Goal: Download file/media

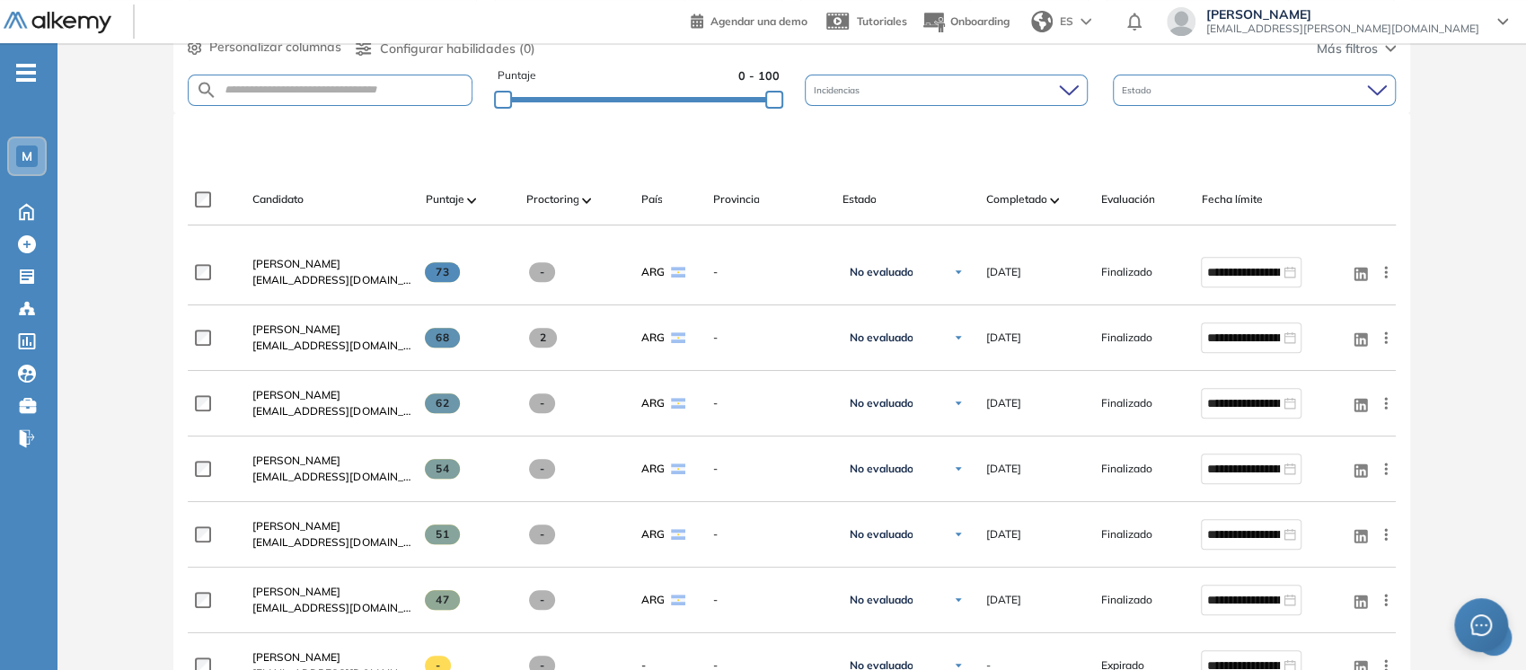
scroll to position [548, 0]
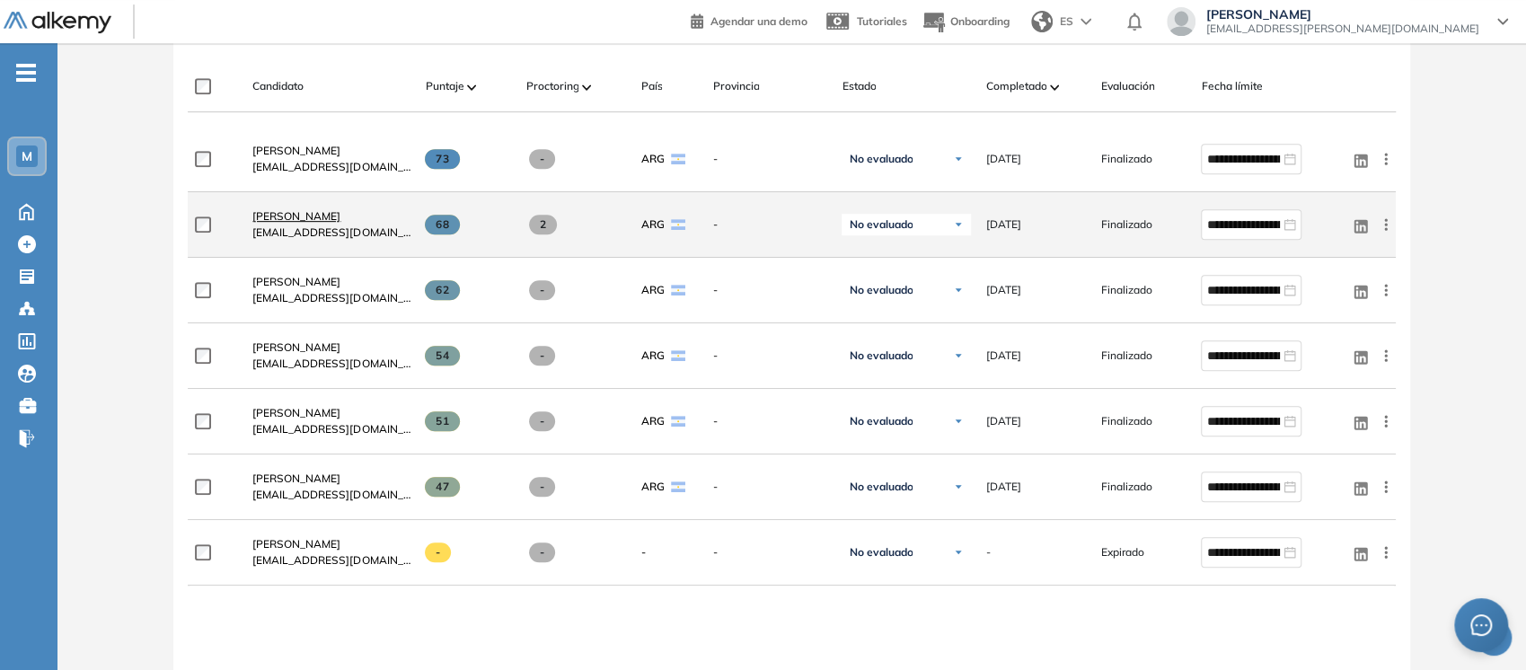
click at [263, 209] on span "Juan Goti" at bounding box center [296, 215] width 88 height 13
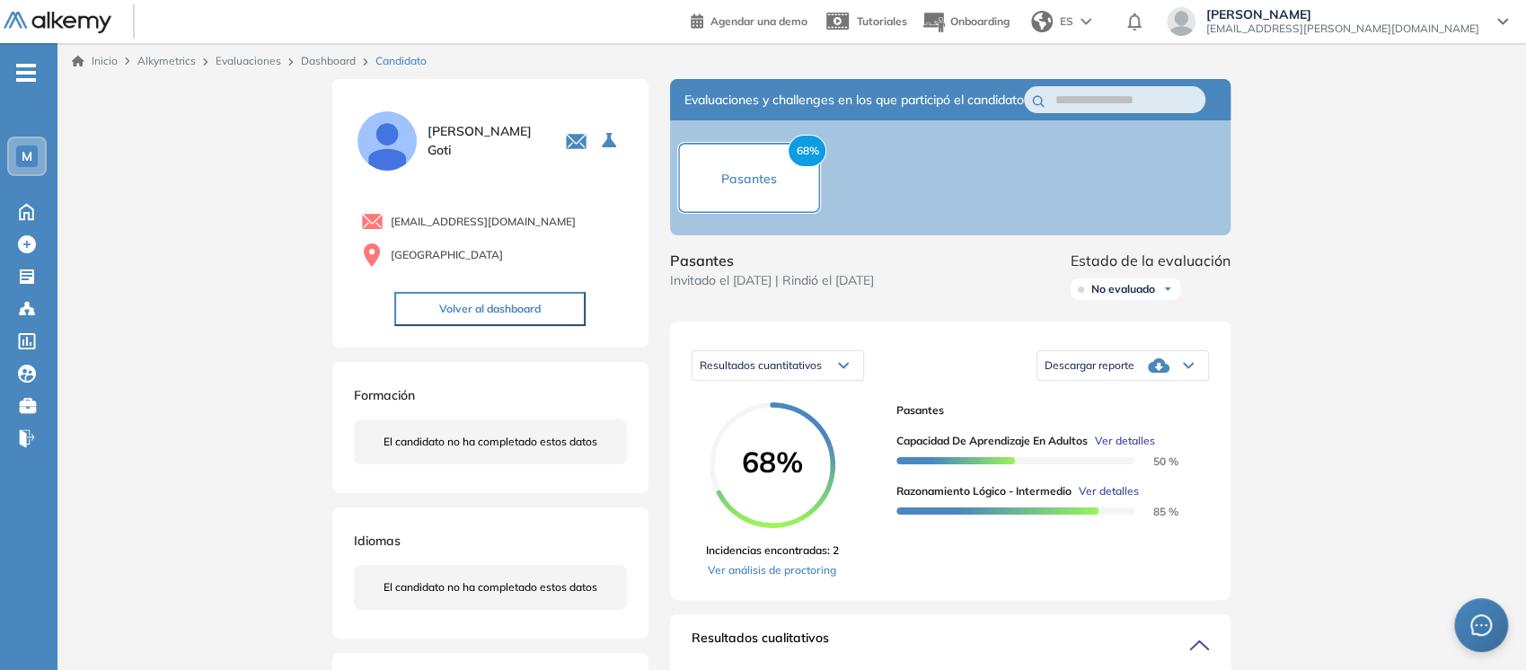
click at [1189, 369] on icon at bounding box center [1188, 365] width 11 height 7
click at [1156, 405] on li "Descargar informe completo" at bounding box center [1111, 396] width 133 height 18
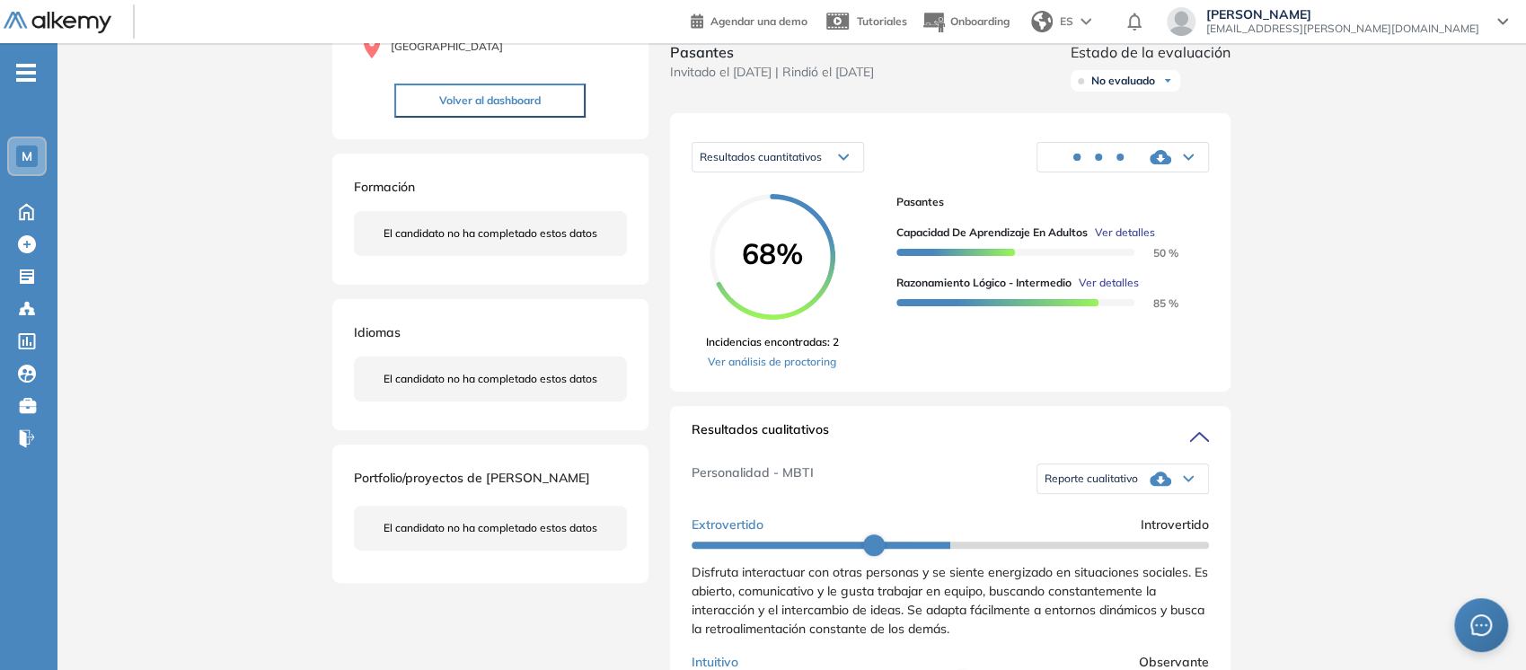
scroll to position [266, 0]
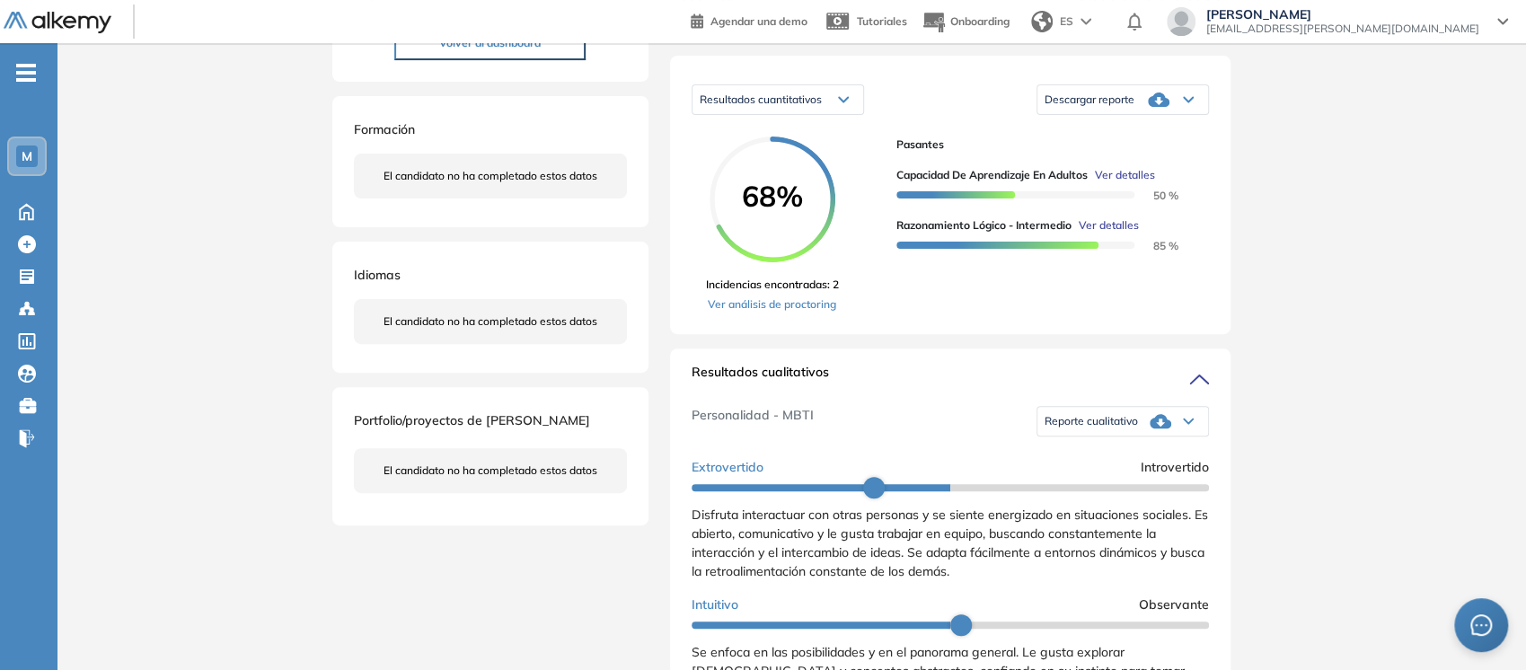
click at [1184, 424] on icon at bounding box center [1188, 421] width 9 height 4
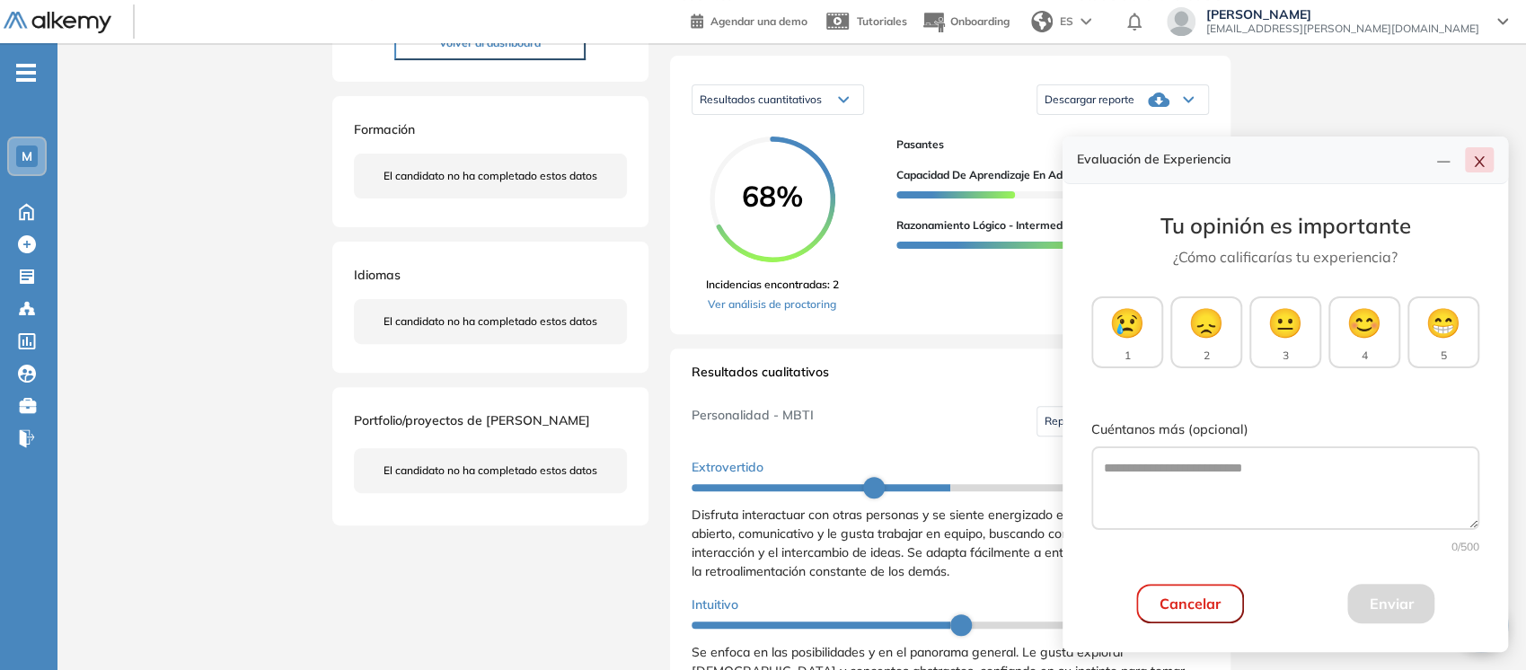
click at [1480, 164] on icon "close" at bounding box center [1479, 161] width 14 height 14
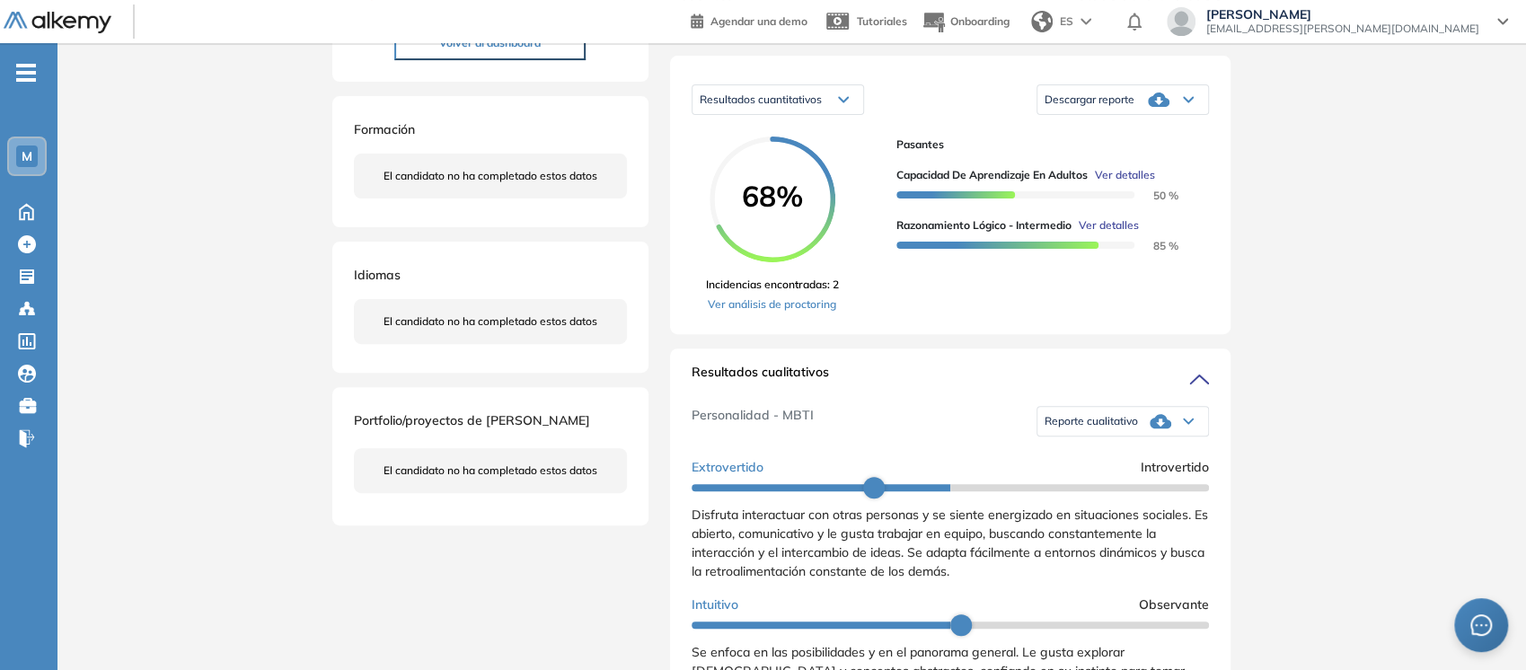
click at [1184, 424] on icon at bounding box center [1188, 421] width 9 height 4
click at [1131, 461] on li "Reporte con Afinidad AI" at bounding box center [1100, 452] width 110 height 18
